Goal: Find specific page/section: Find specific page/section

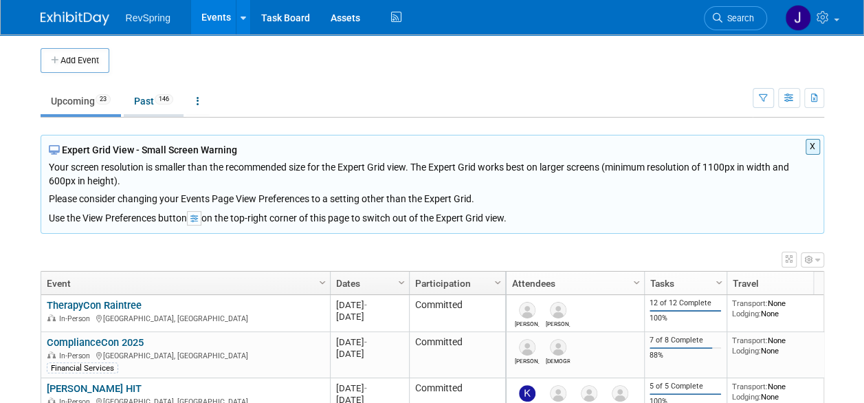
click at [148, 104] on link "Past 146" at bounding box center [154, 101] width 60 height 26
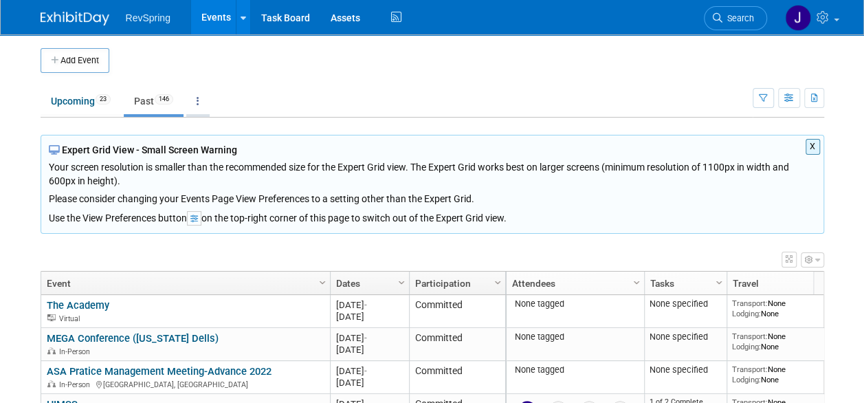
click at [199, 96] on icon at bounding box center [198, 101] width 3 height 10
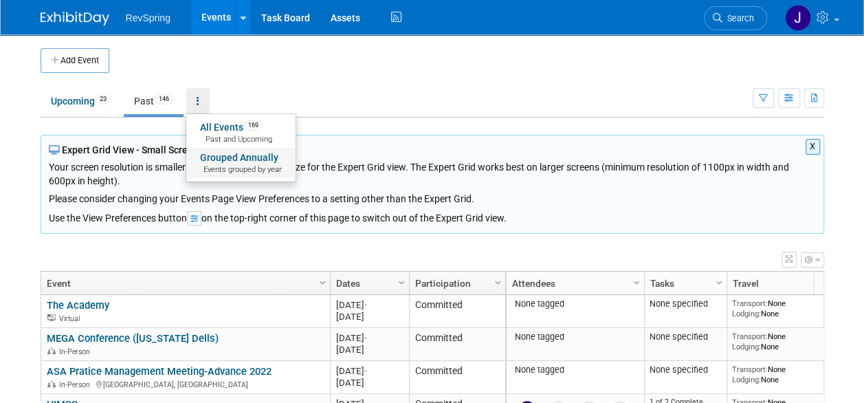
click at [239, 157] on link "Grouped Annually Events grouped by year" at bounding box center [240, 163] width 109 height 30
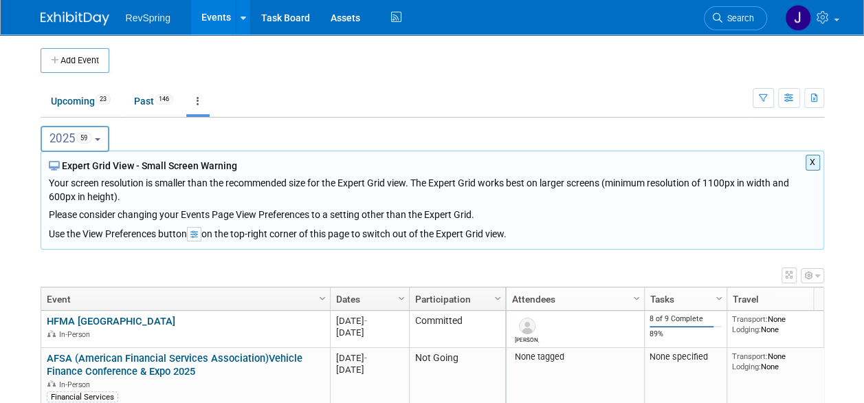
scroll to position [185, 0]
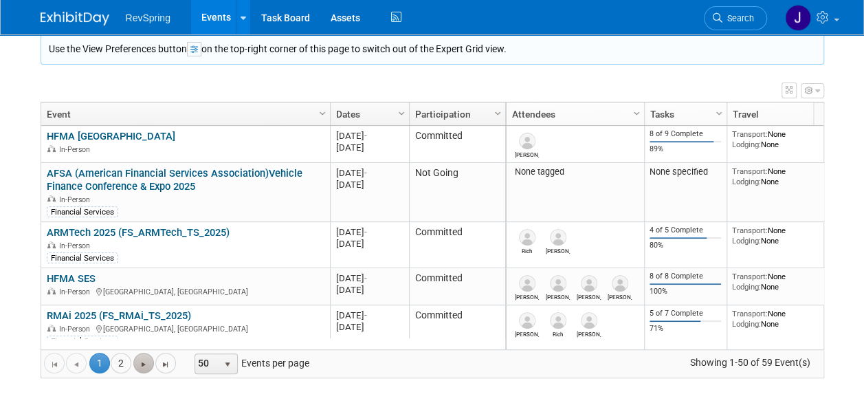
click at [146, 359] on span "Go to the next page" at bounding box center [143, 364] width 11 height 11
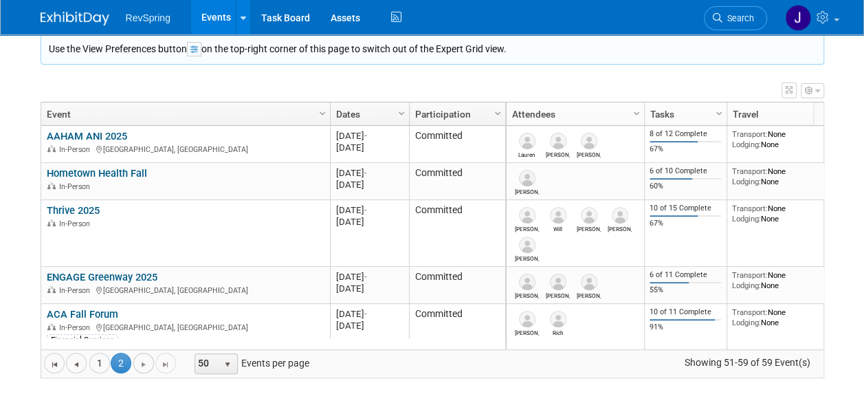
click at [138, 362] on span "Go to the next page" at bounding box center [143, 364] width 11 height 11
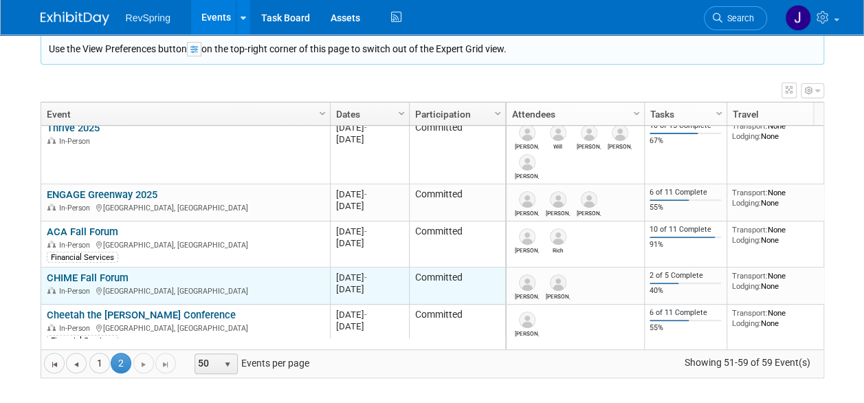
scroll to position [0, 0]
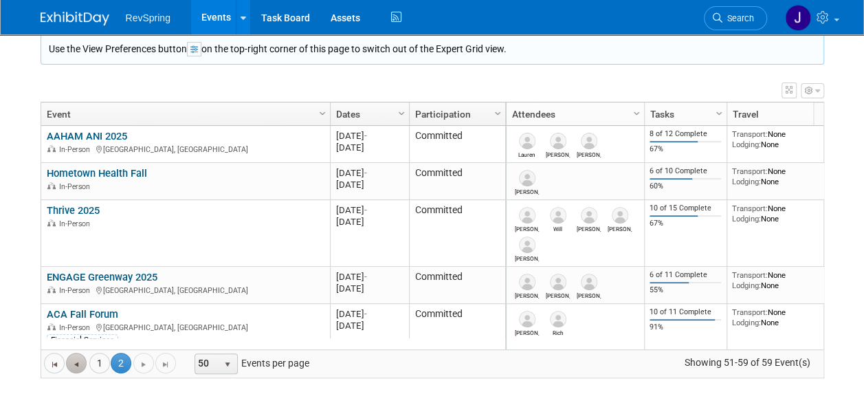
click at [71, 365] on span "Go to the previous page" at bounding box center [76, 364] width 11 height 11
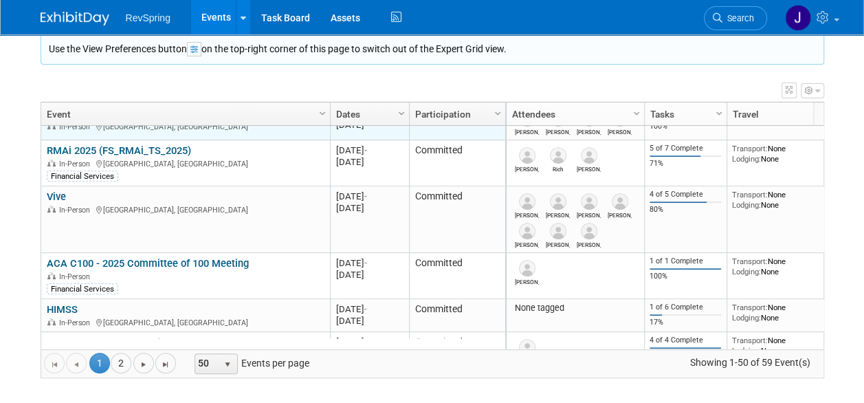
scroll to position [247, 0]
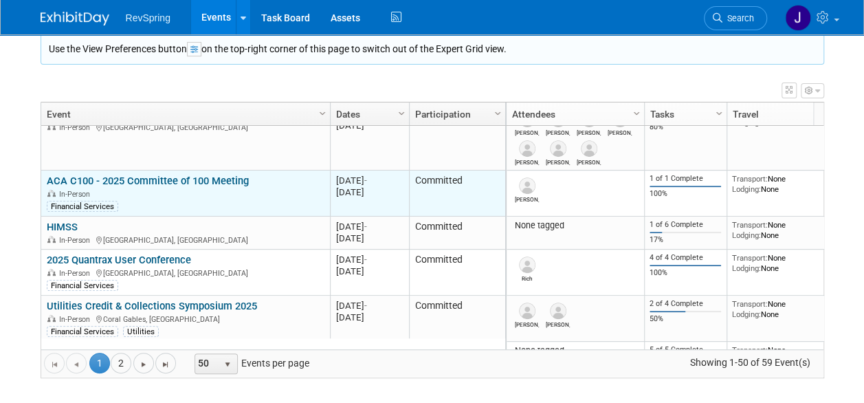
click at [190, 175] on link "ACA C100 - 2025 Committee of 100 Meeting" at bounding box center [148, 181] width 202 height 12
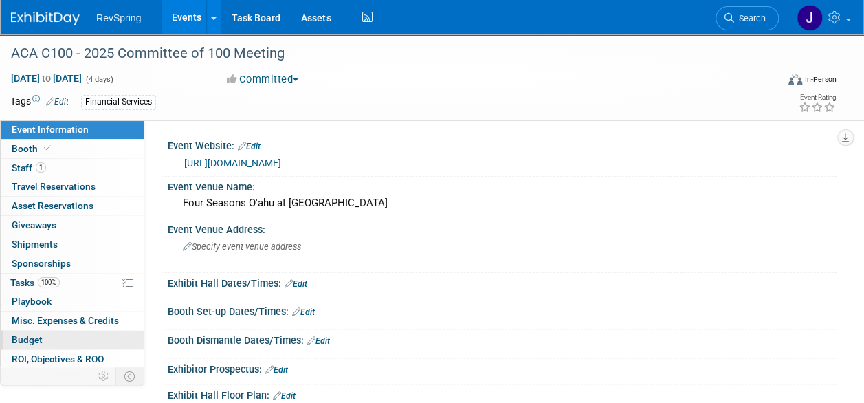
click at [34, 339] on span "Budget" at bounding box center [27, 339] width 31 height 11
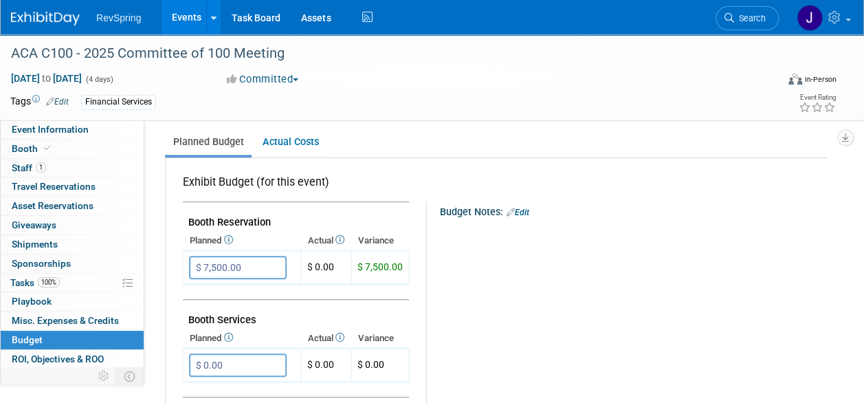
scroll to position [137, 0]
